Goal: Communication & Community: Answer question/provide support

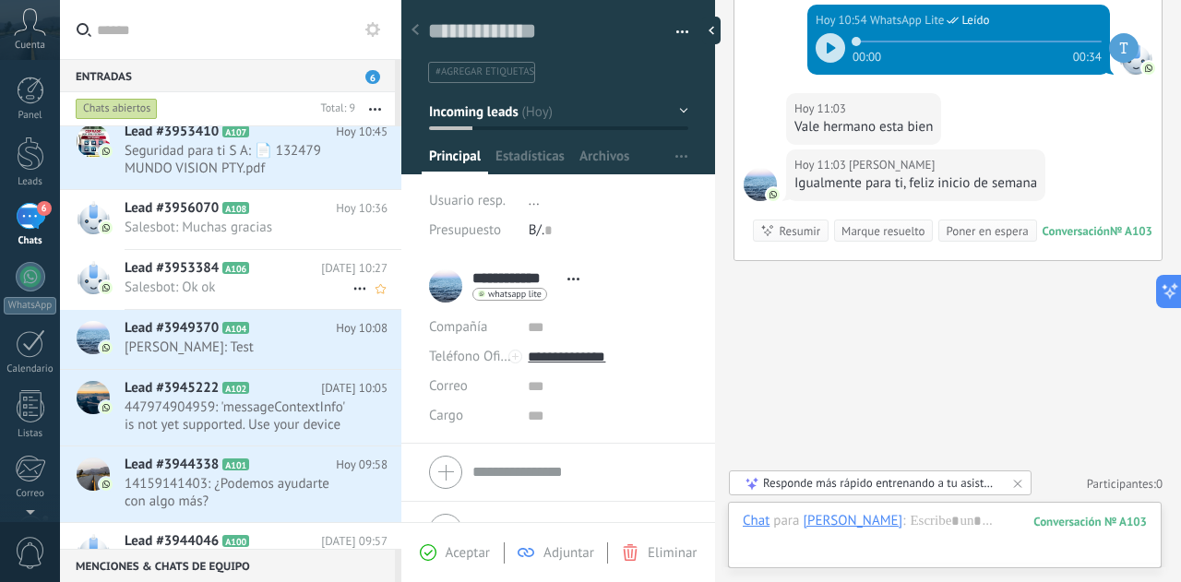
scroll to position [259, 0]
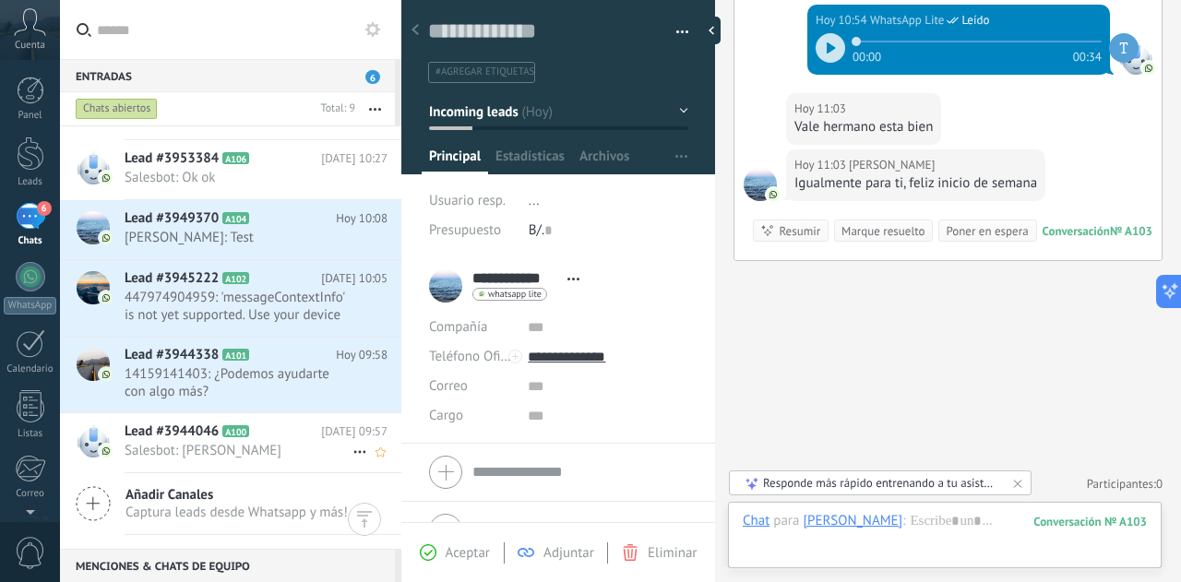
click at [350, 451] on icon at bounding box center [360, 452] width 22 height 22
click at [277, 447] on div at bounding box center [590, 291] width 1181 height 582
click at [277, 447] on span "Salesbot: [PERSON_NAME]" at bounding box center [239, 451] width 228 height 18
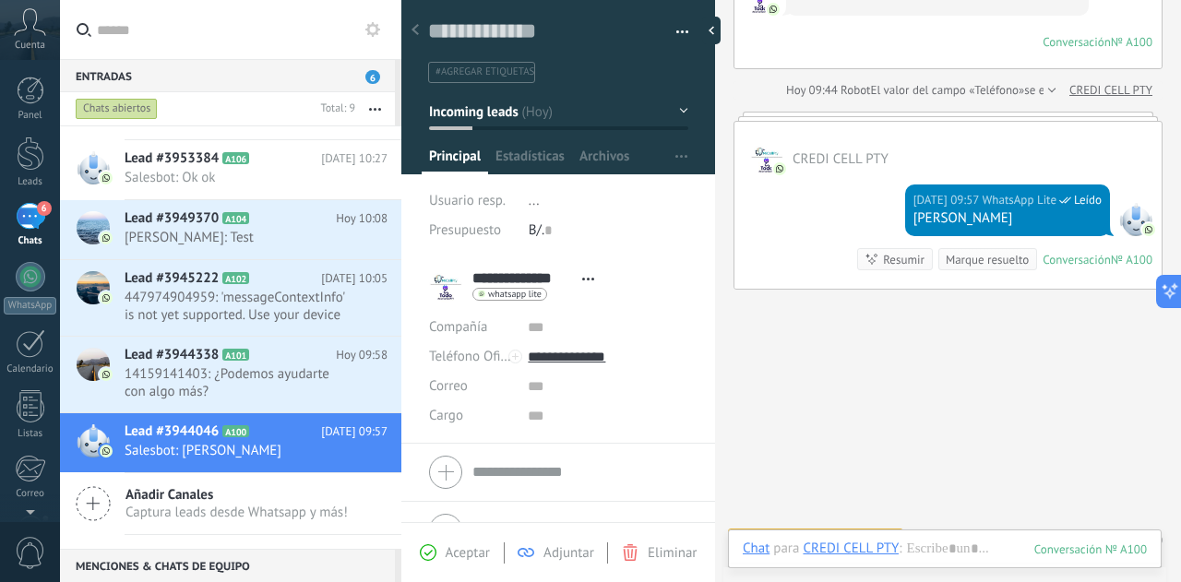
scroll to position [430, 0]
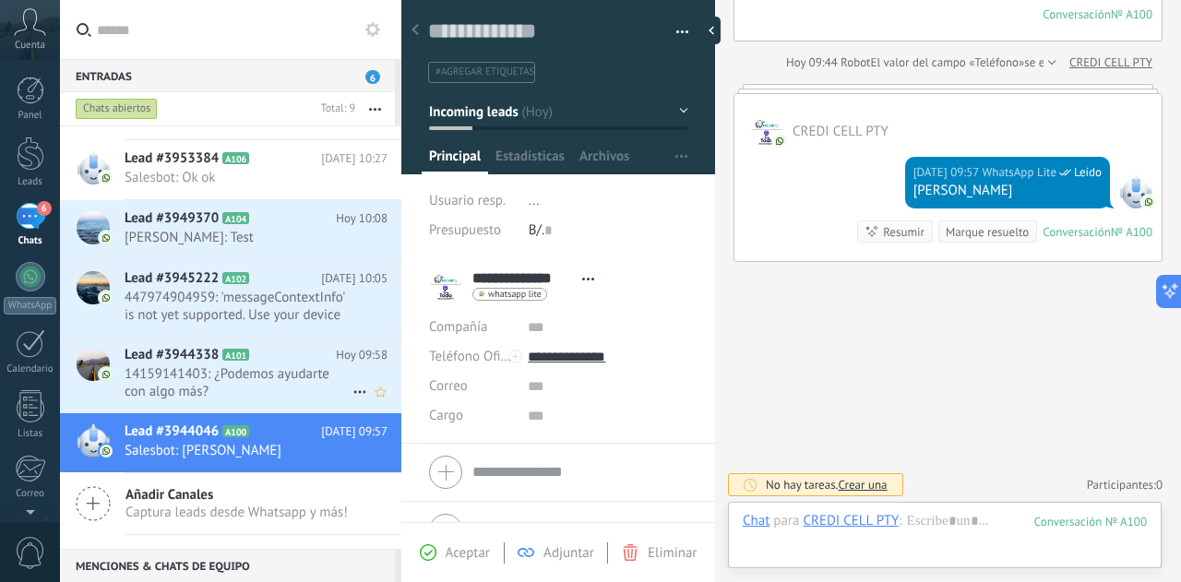
click at [312, 382] on span "14159141403: ¿Podemos ayudarte con algo más?" at bounding box center [239, 382] width 228 height 35
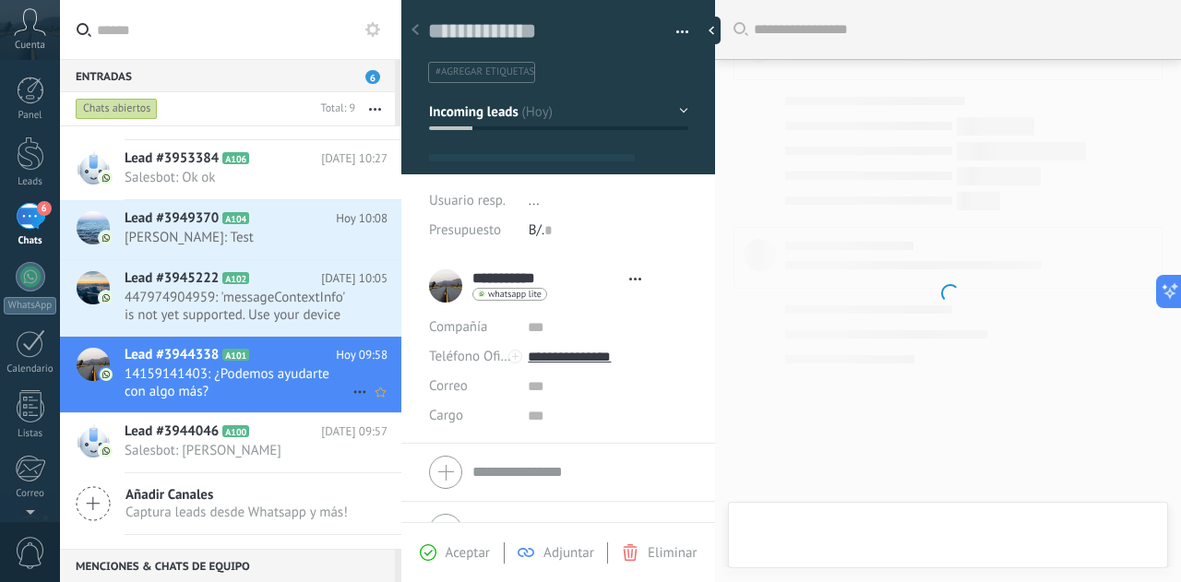
click at [353, 391] on use at bounding box center [359, 392] width 12 height 3
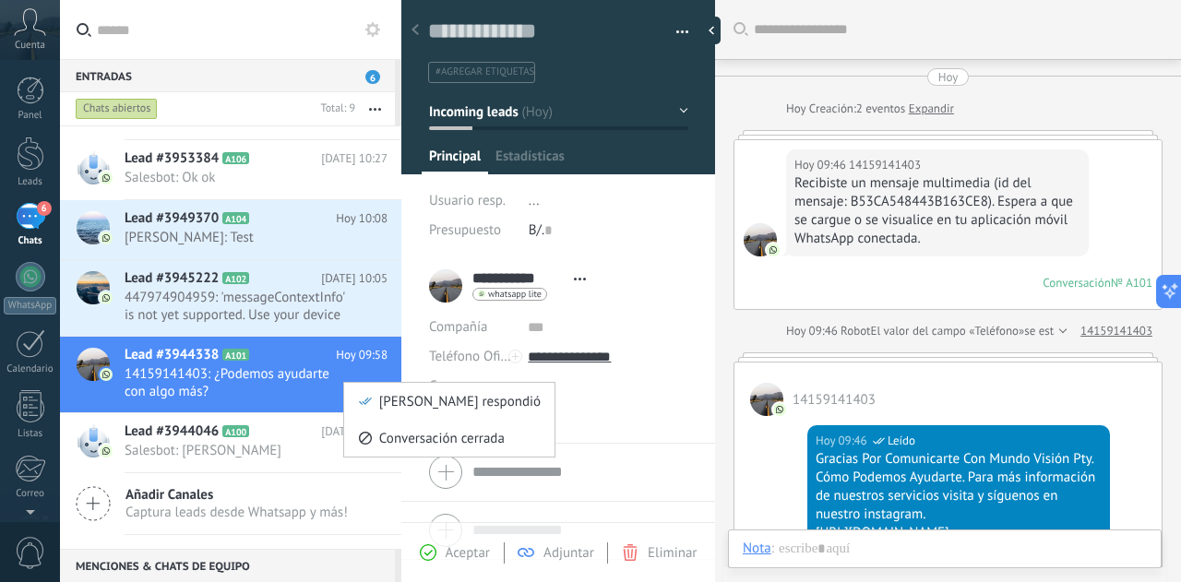
scroll to position [28, 0]
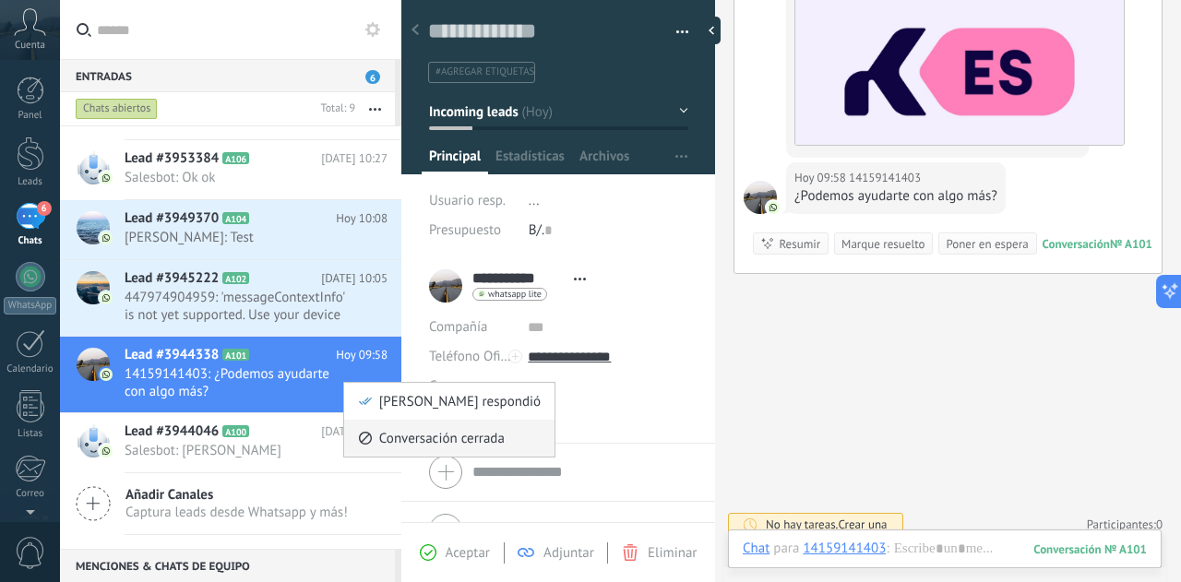
click at [404, 443] on span "Conversación cerrada" at bounding box center [441, 438] width 125 height 37
click at [389, 433] on span "Conversación cerrada" at bounding box center [441, 438] width 125 height 37
click at [414, 440] on span "Conversación cerrada" at bounding box center [441, 438] width 125 height 37
click at [403, 435] on span "Conversación cerrada" at bounding box center [441, 438] width 125 height 37
click at [404, 435] on span "Conversación cerrada" at bounding box center [441, 438] width 125 height 37
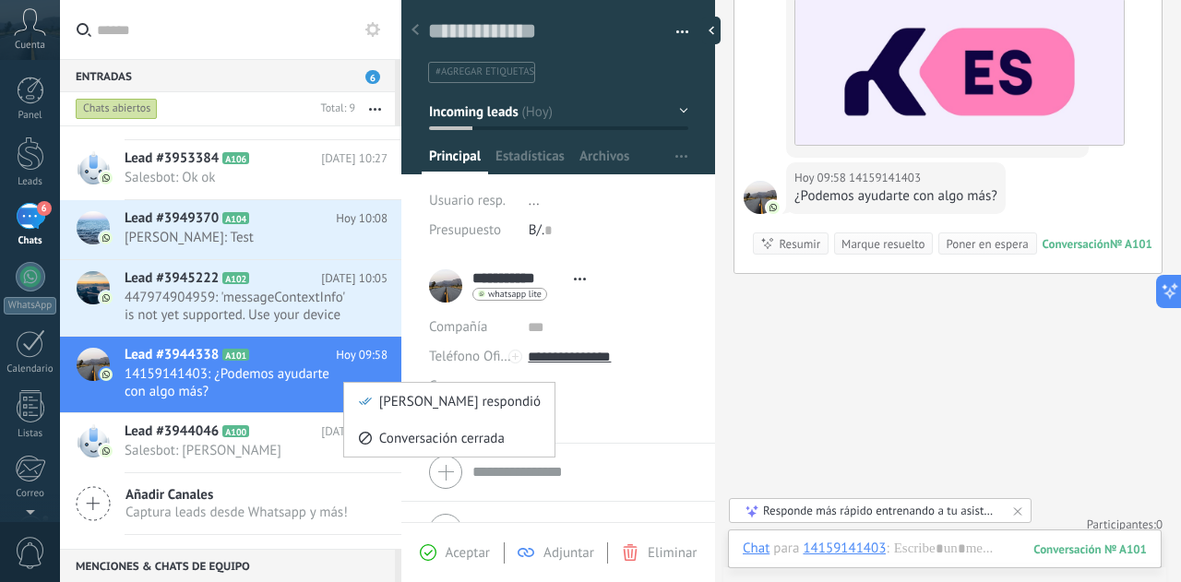
drag, startPoint x: 324, startPoint y: 367, endPoint x: 322, endPoint y: 386, distance: 19.5
click at [322, 386] on div at bounding box center [590, 291] width 1181 height 582
click at [353, 392] on use at bounding box center [359, 392] width 12 height 3
click at [0, 0] on span "Conversación cerrada" at bounding box center [0, 0] width 0 height 0
click at [0, 0] on use at bounding box center [0, 0] width 0 height 0
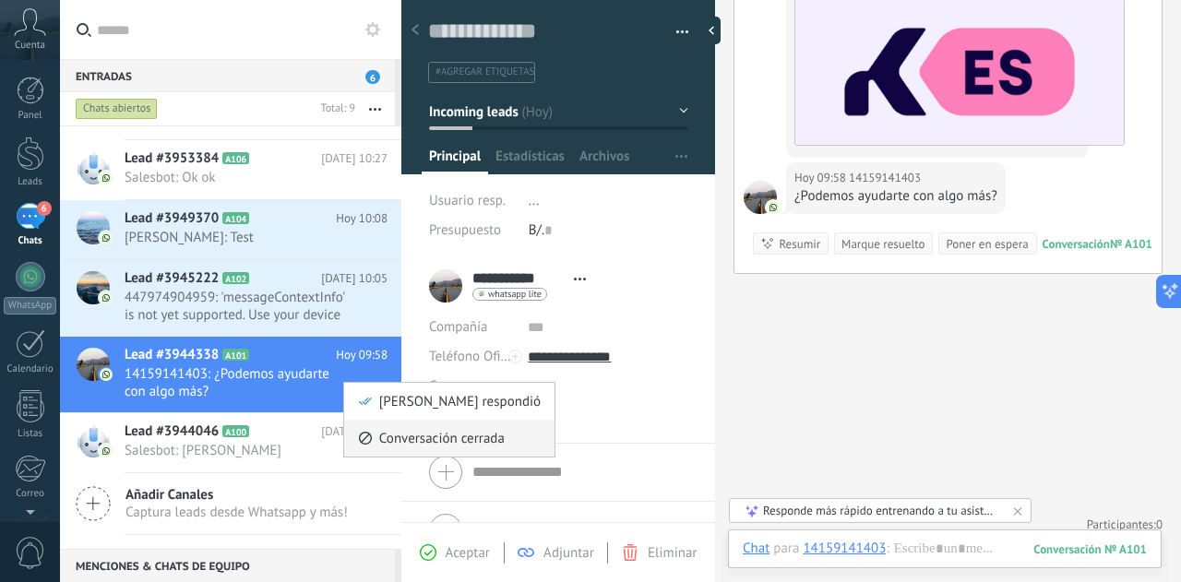
click at [0, 0] on use at bounding box center [0, 0] width 0 height 0
click at [0, 0] on span "Conversación cerrada" at bounding box center [0, 0] width 0 height 0
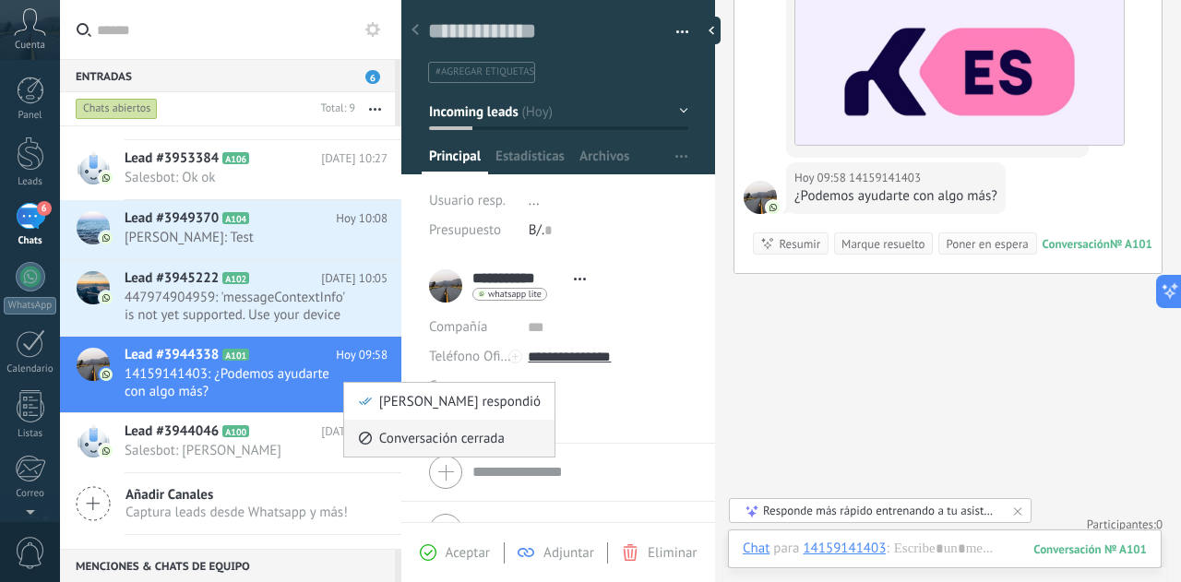
click at [0, 0] on span "Conversación cerrada" at bounding box center [0, 0] width 0 height 0
click at [594, 401] on div at bounding box center [590, 291] width 1181 height 582
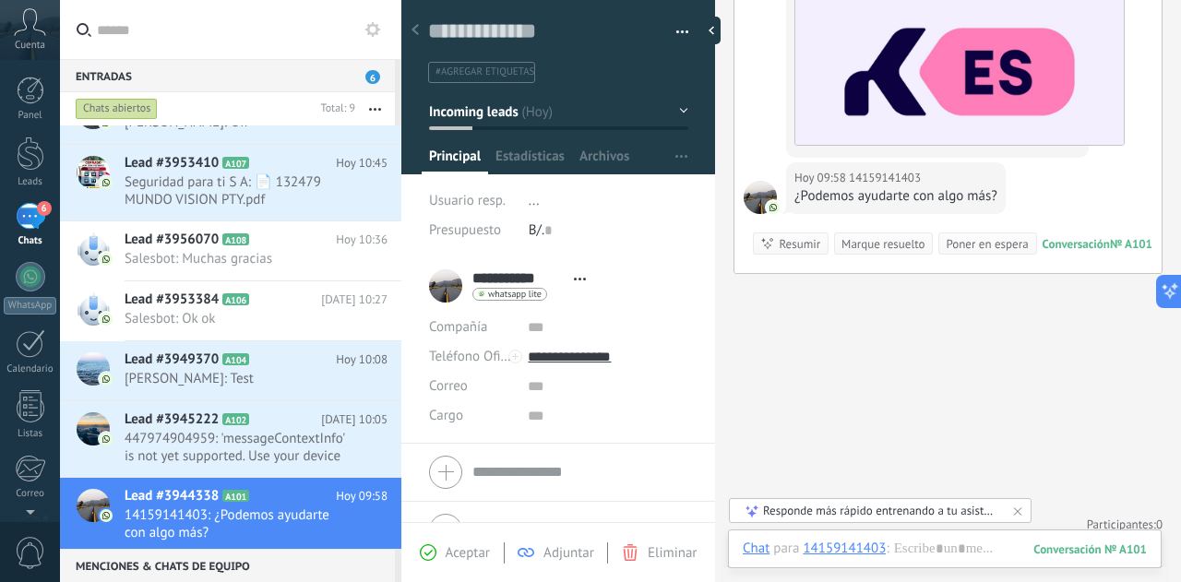
scroll to position [0, 0]
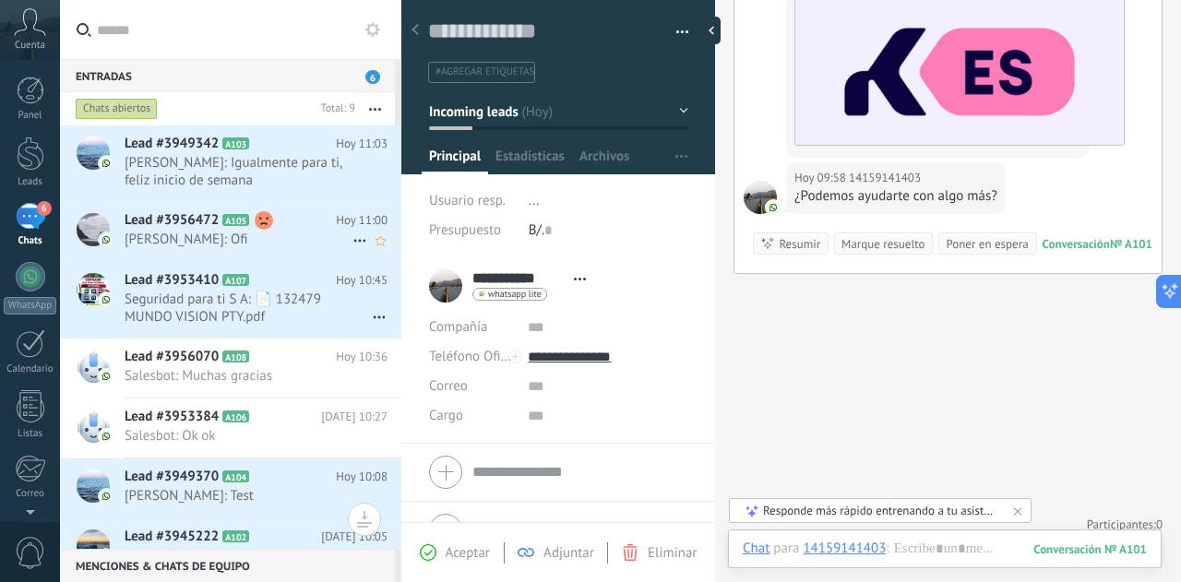
click at [301, 229] on h2 "Lead #3956472 A105" at bounding box center [230, 220] width 211 height 18
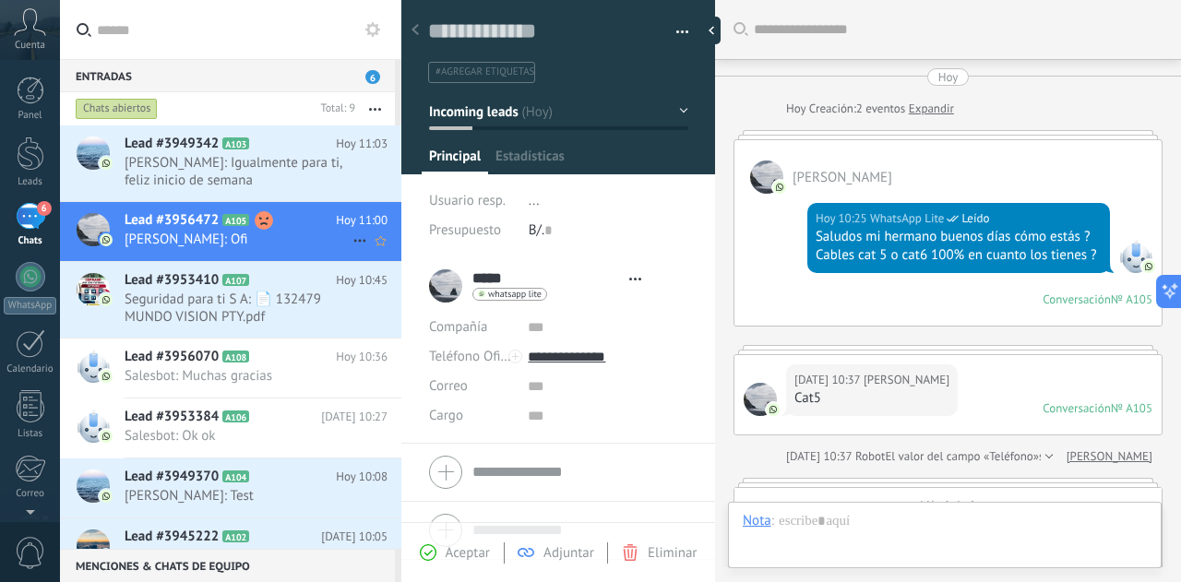
type textarea "**********"
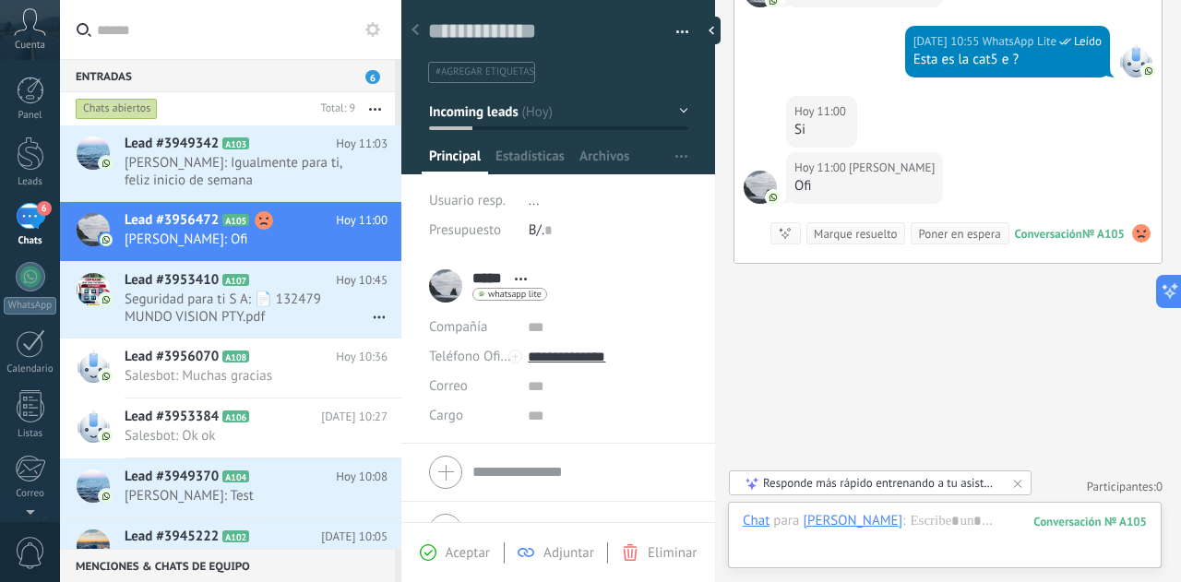
scroll to position [1146, 0]
